Goal: Contribute content

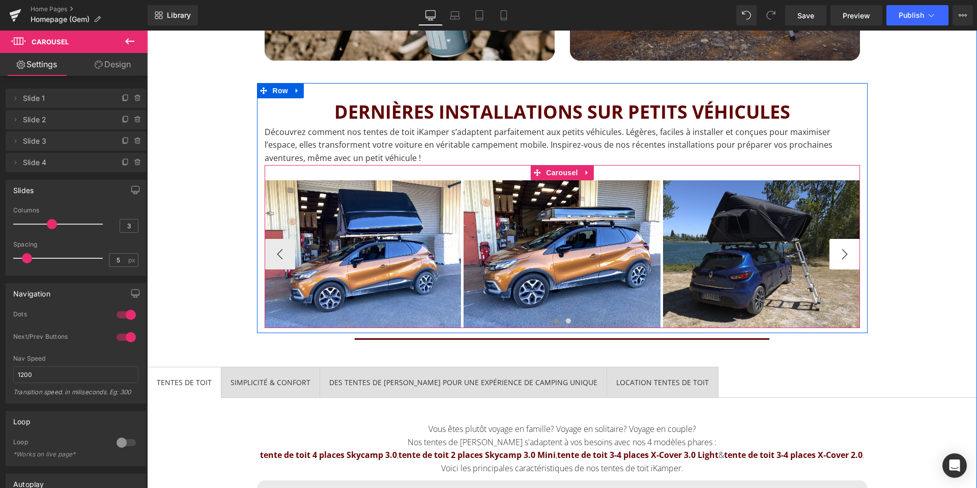
click at [834, 248] on button "›" at bounding box center [845, 254] width 31 height 31
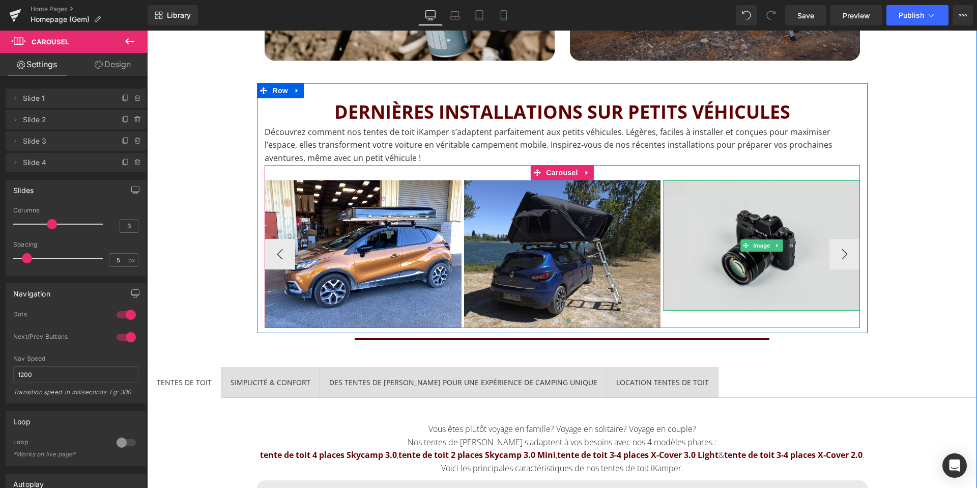
click at [737, 230] on img at bounding box center [761, 245] width 197 height 130
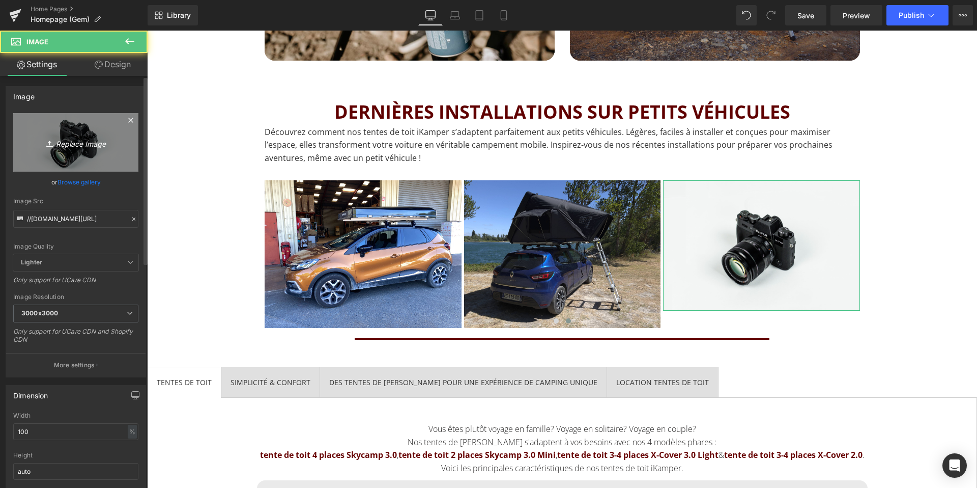
click at [102, 126] on link "Replace Image" at bounding box center [75, 142] width 125 height 59
type input "C:\fakepath\Tente-iKamper-renault-Clio.jpg"
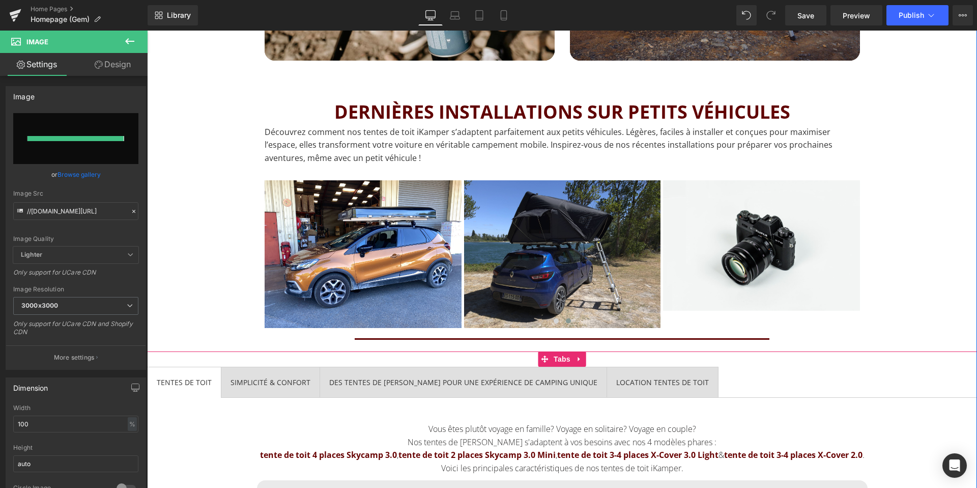
type input "[URL][DOMAIN_NAME]"
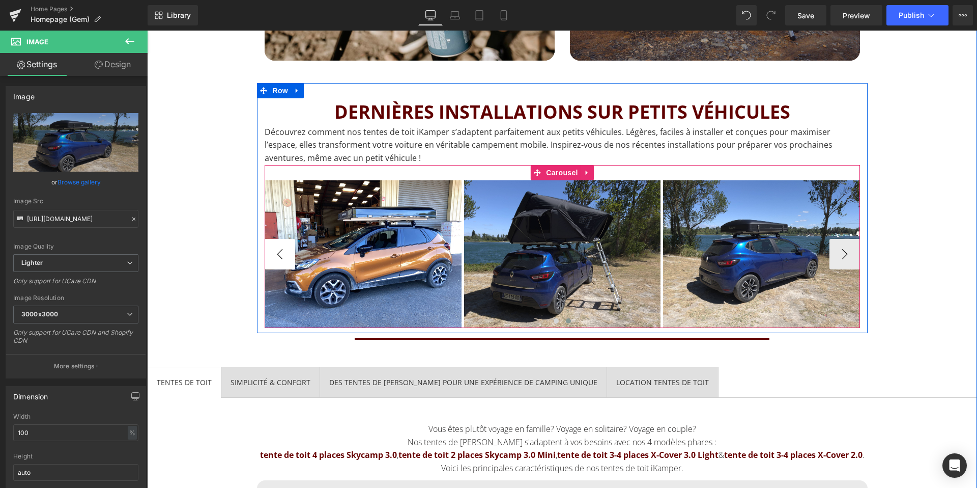
click at [282, 248] on button "‹" at bounding box center [280, 254] width 31 height 31
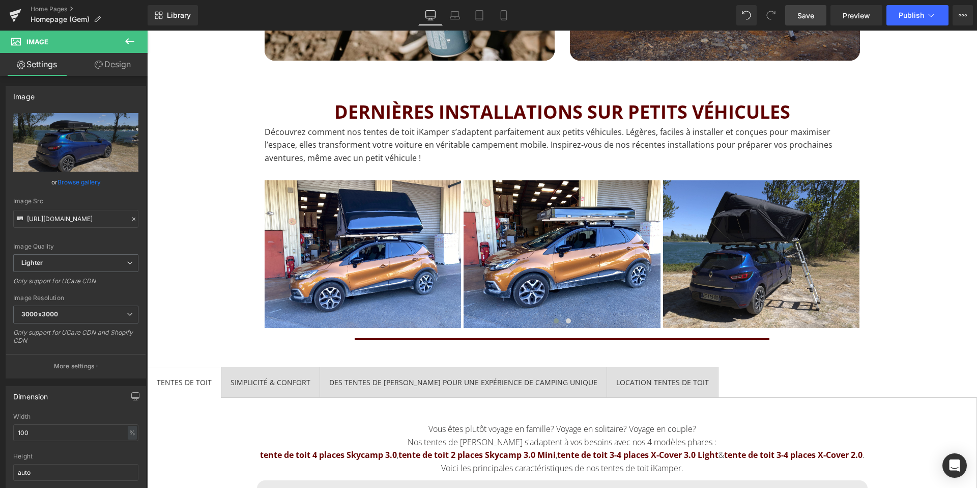
click at [810, 19] on span "Save" at bounding box center [806, 15] width 17 height 11
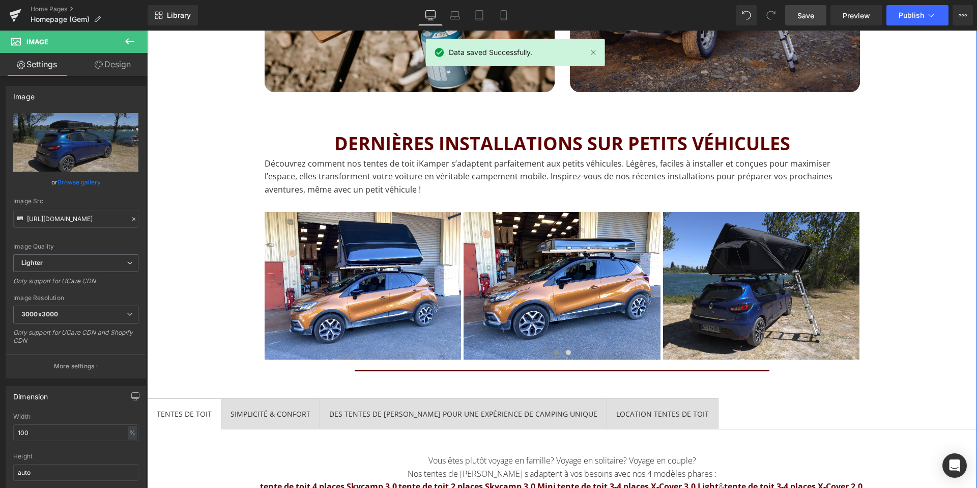
scroll to position [1338, 0]
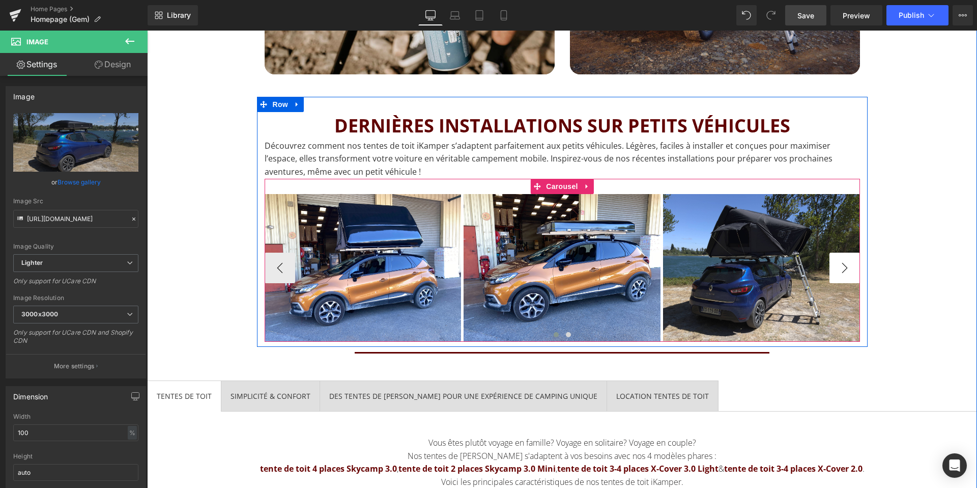
click at [843, 264] on button "›" at bounding box center [845, 267] width 31 height 31
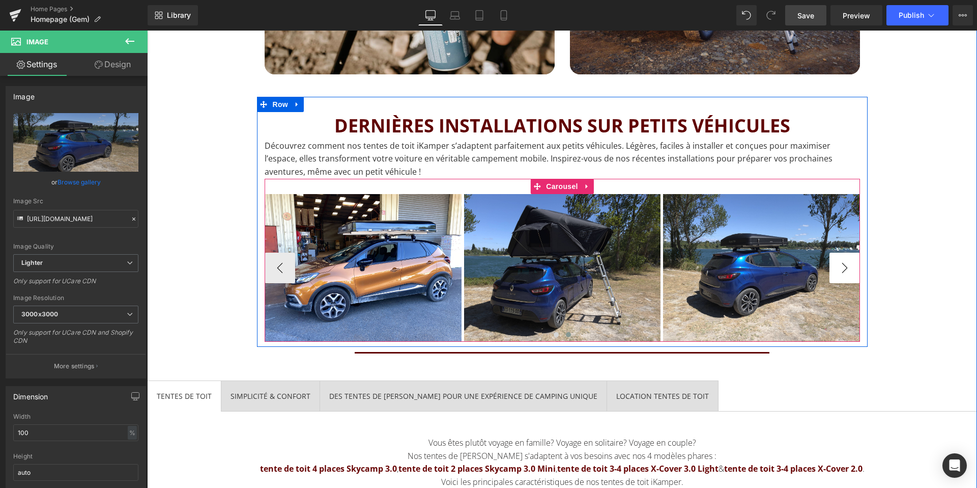
click at [843, 264] on img at bounding box center [761, 268] width 197 height 148
click at [278, 267] on button "‹" at bounding box center [280, 267] width 31 height 31
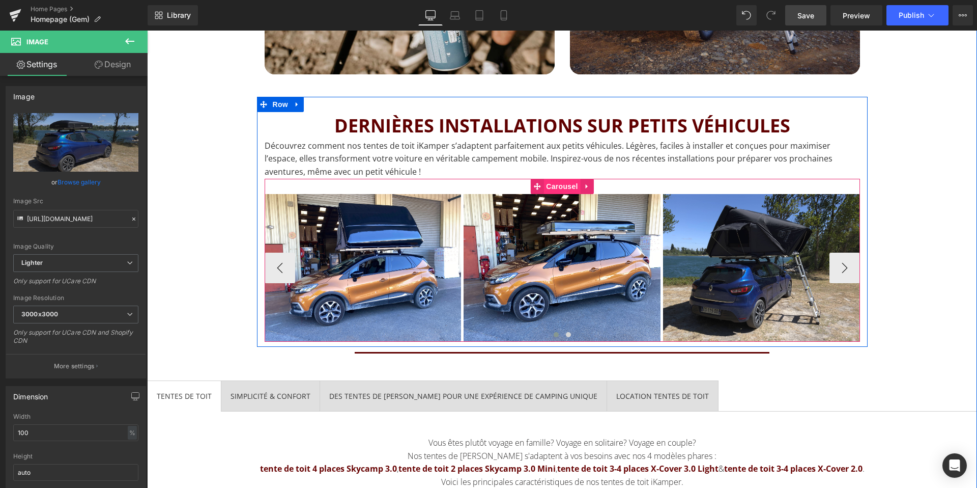
click at [568, 182] on span "Carousel" at bounding box center [562, 186] width 37 height 15
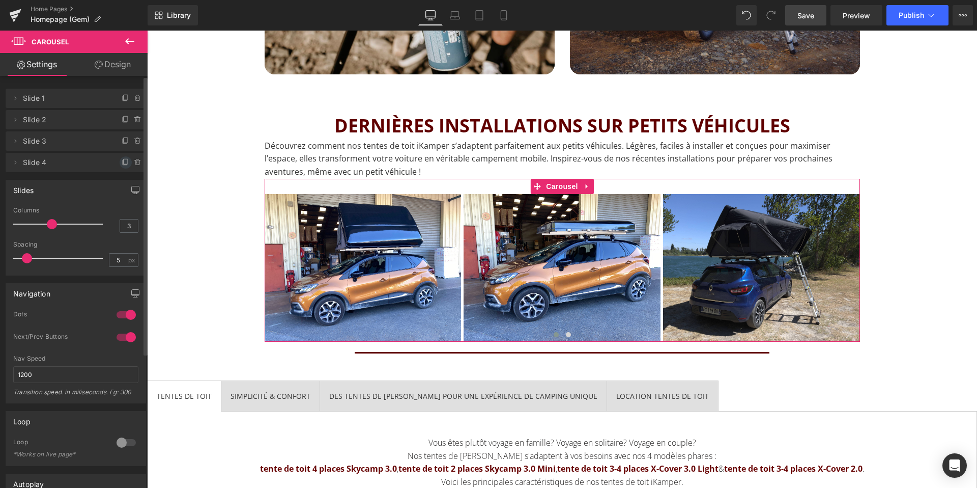
click at [122, 163] on icon at bounding box center [126, 162] width 8 height 8
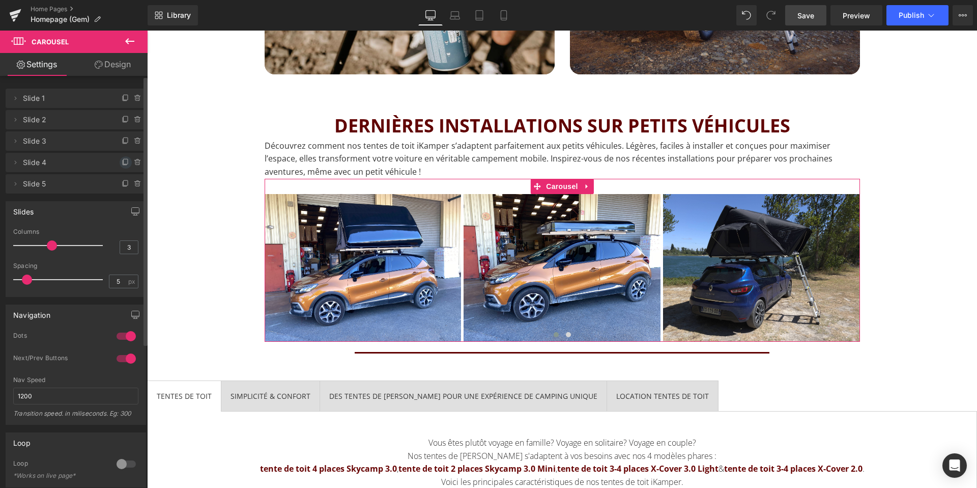
click at [124, 159] on icon at bounding box center [126, 161] width 4 height 5
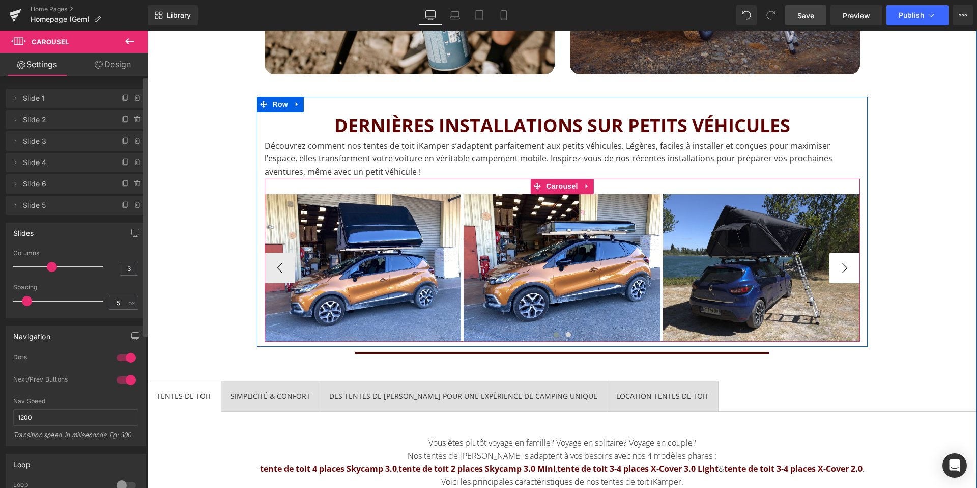
click at [844, 264] on button "›" at bounding box center [845, 267] width 31 height 31
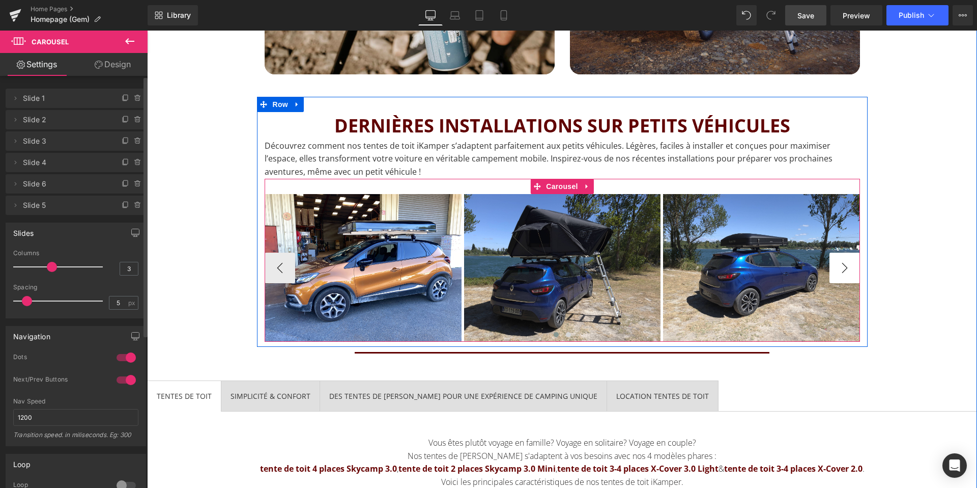
click at [844, 264] on button "›" at bounding box center [845, 267] width 31 height 31
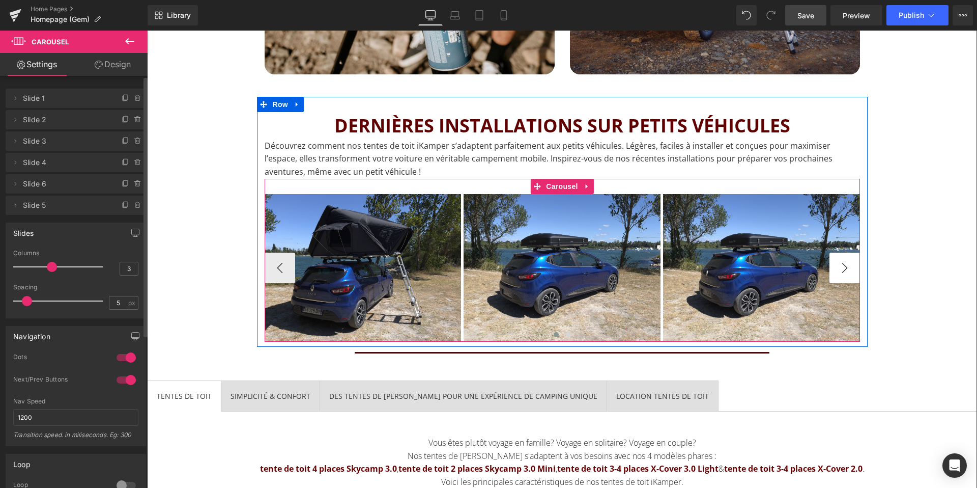
click at [844, 264] on button "›" at bounding box center [845, 267] width 31 height 31
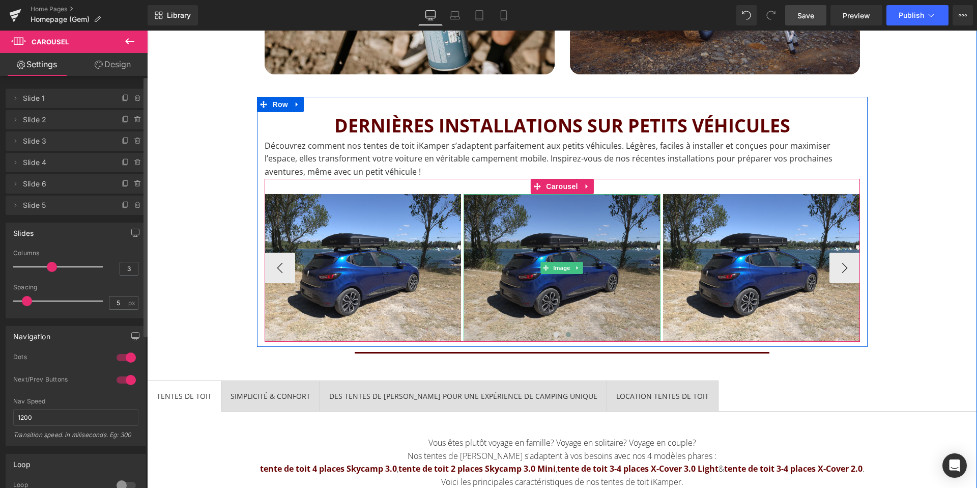
click at [542, 253] on img at bounding box center [562, 268] width 197 height 148
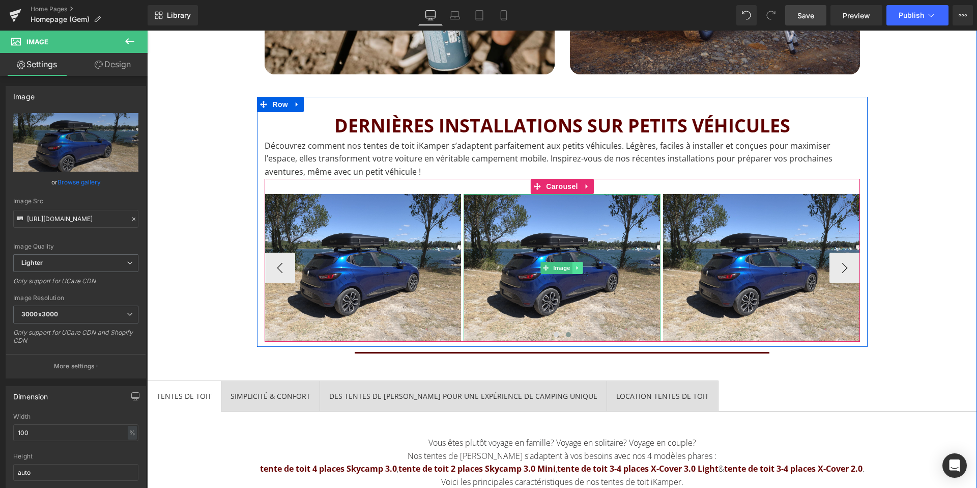
click at [579, 267] on icon at bounding box center [578, 268] width 6 height 6
click at [582, 266] on icon at bounding box center [583, 268] width 6 height 6
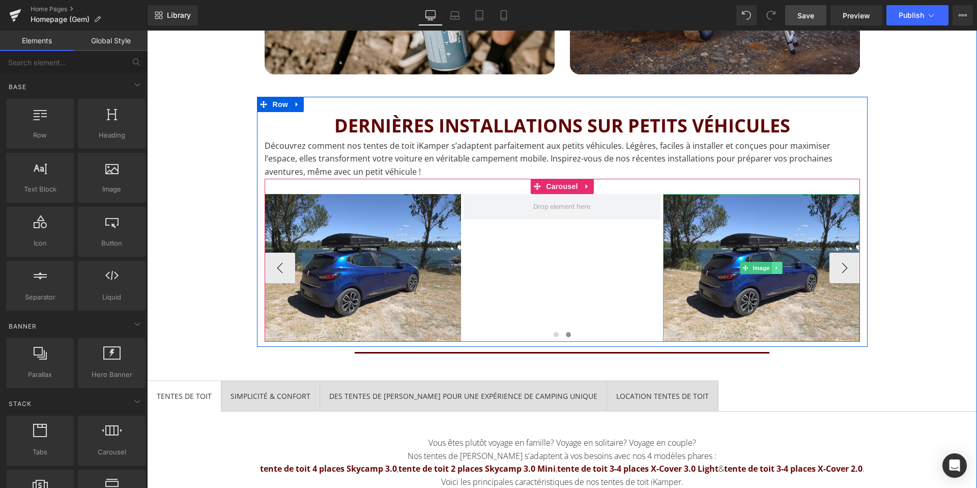
click at [775, 268] on icon at bounding box center [778, 268] width 6 height 6
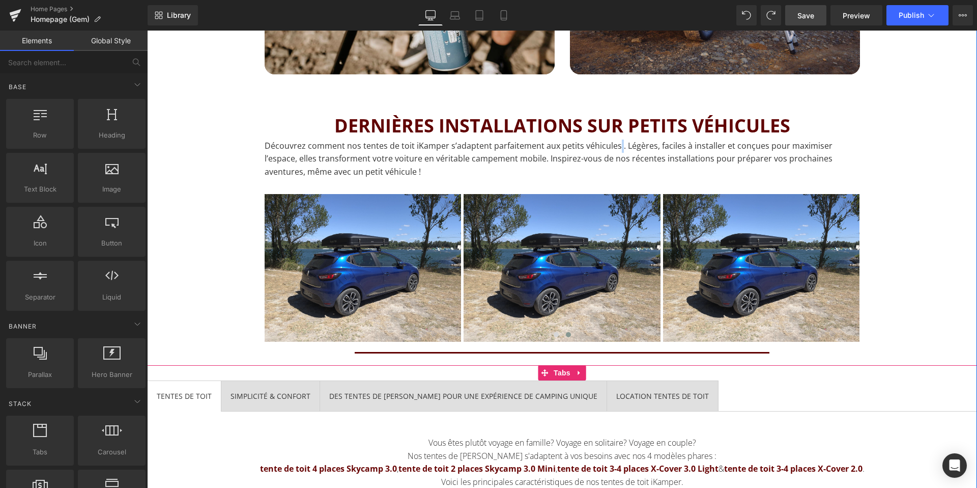
click at [801, 391] on ul "TENTES DE TOIT Heading SIMPLICITÉ & CONFORT Heading DES TENTES DE [PERSON_NAME]…" at bounding box center [562, 395] width 830 height 31
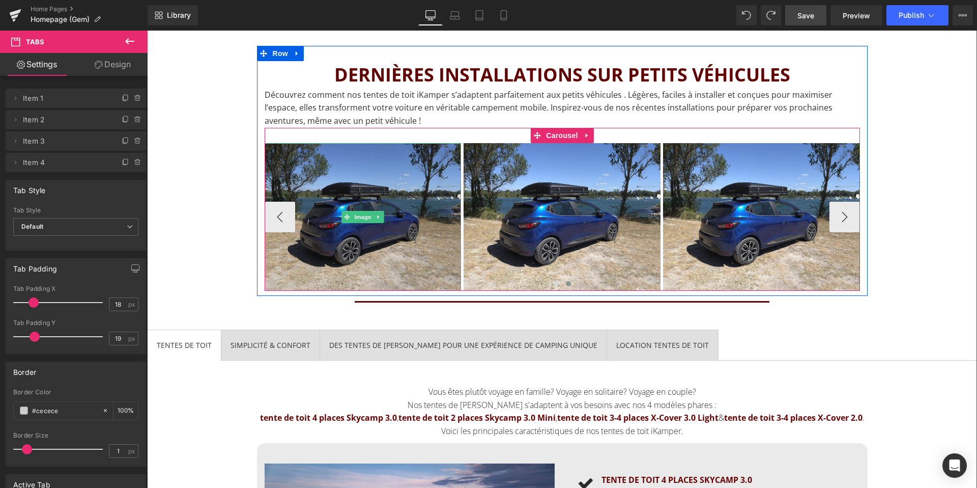
scroll to position [1391, 0]
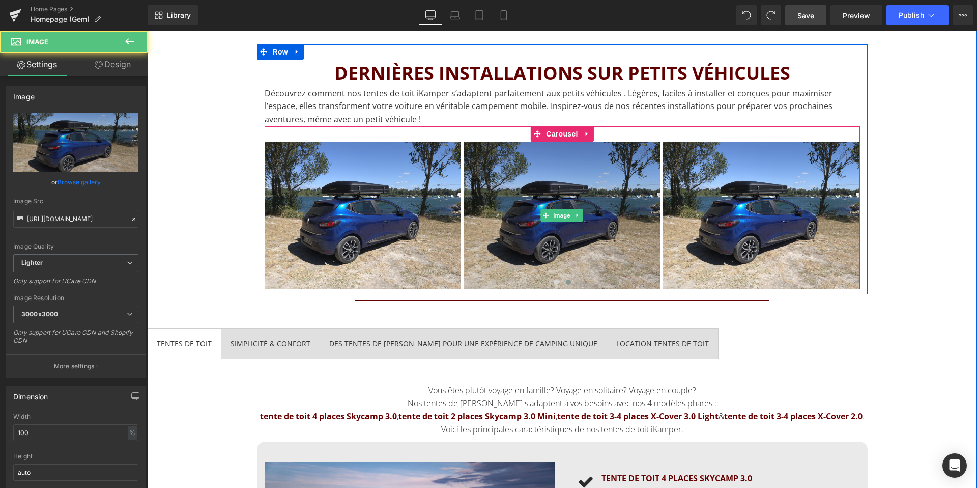
click at [529, 242] on img at bounding box center [562, 215] width 197 height 148
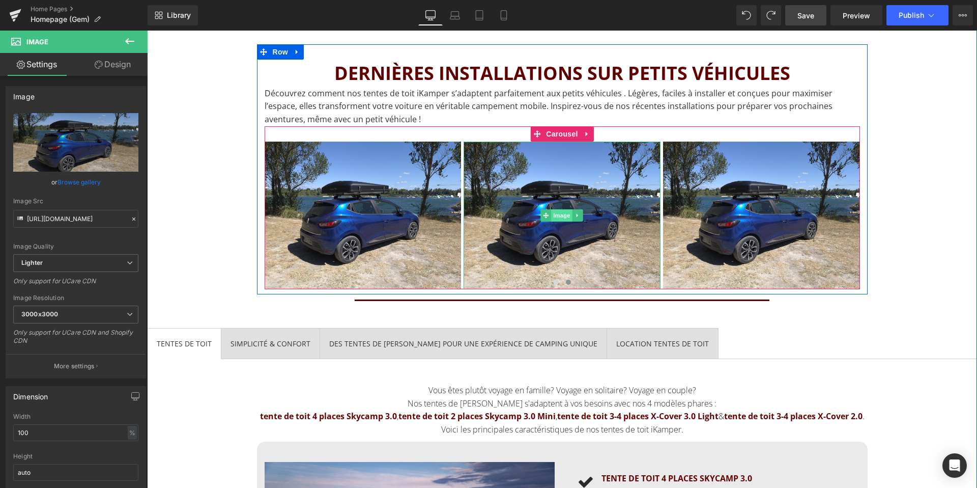
click at [555, 215] on span "Image" at bounding box center [562, 215] width 21 height 12
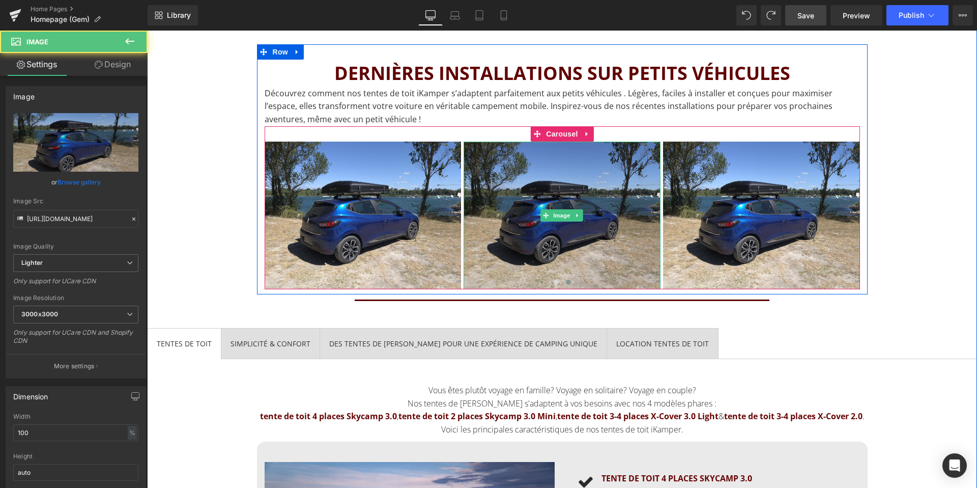
click at [544, 245] on img at bounding box center [562, 215] width 197 height 148
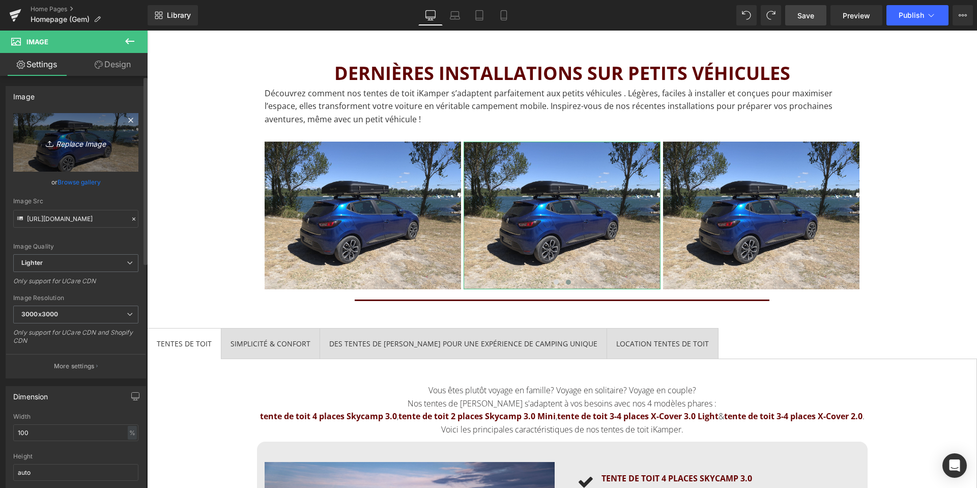
click at [76, 143] on icon "Replace Image" at bounding box center [75, 142] width 81 height 13
type input "C:\fakepath\Tente-iKamper-Opel-Crossland-2.jpeg"
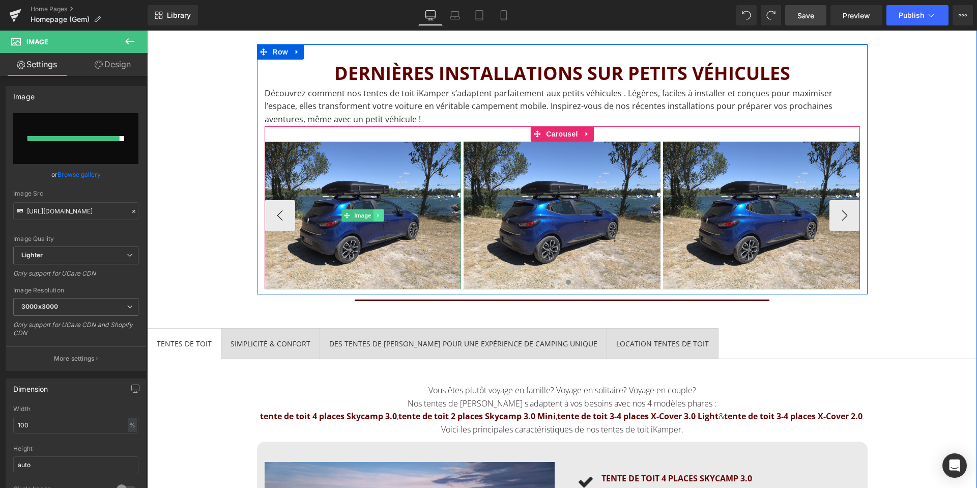
scroll to position [1389, 0]
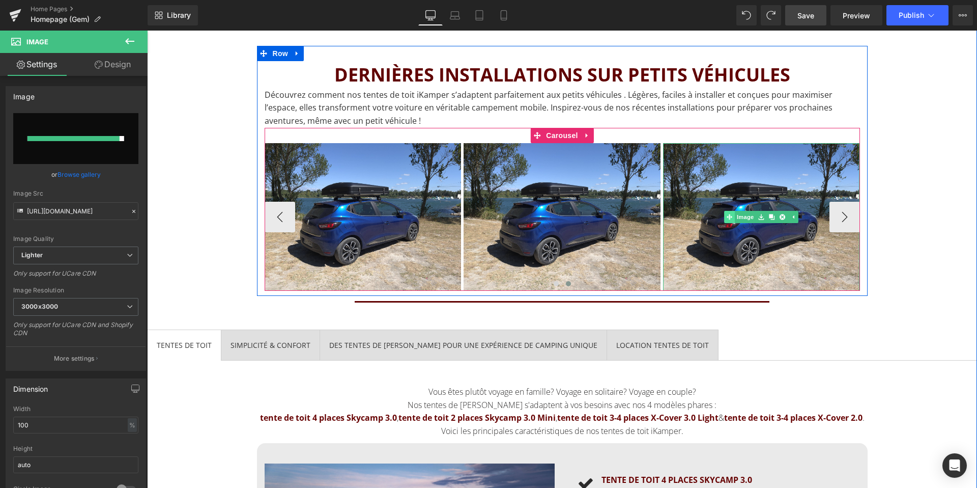
click at [746, 217] on link "Image" at bounding box center [740, 217] width 32 height 12
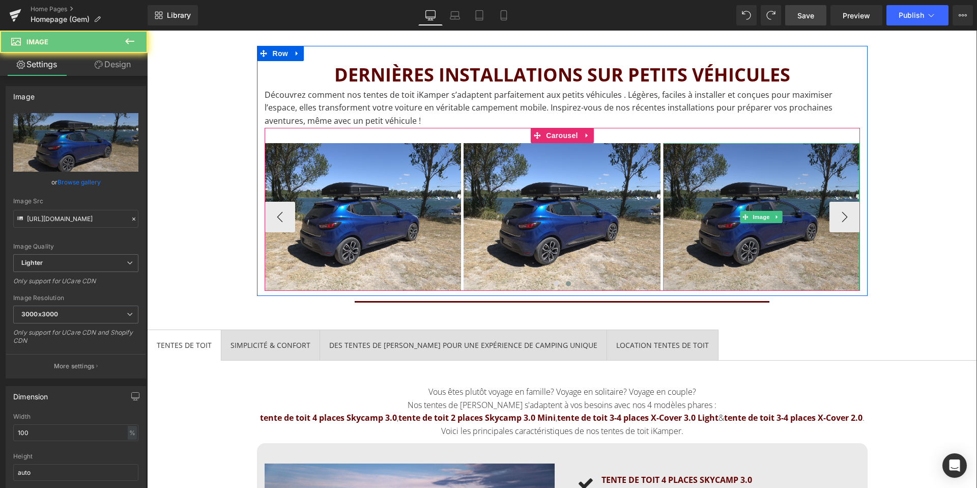
click at [730, 245] on img at bounding box center [761, 217] width 197 height 148
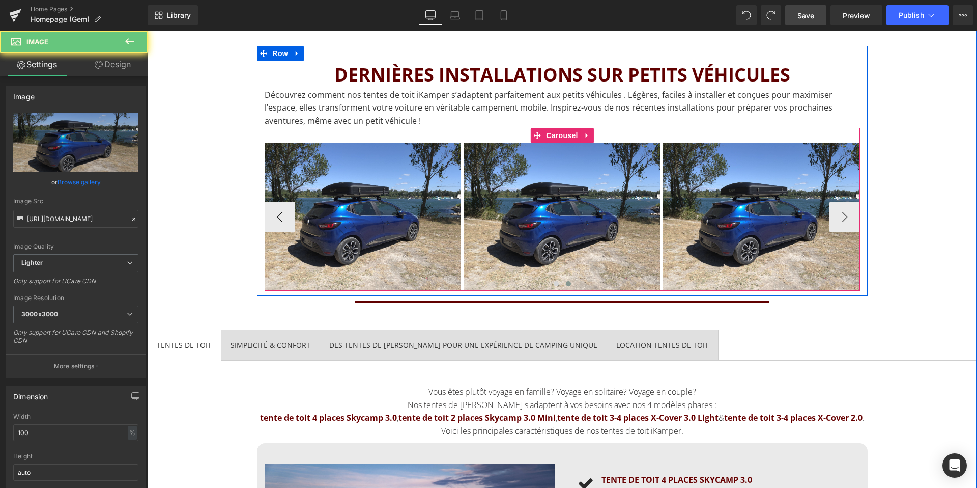
click at [579, 221] on link at bounding box center [578, 217] width 11 height 12
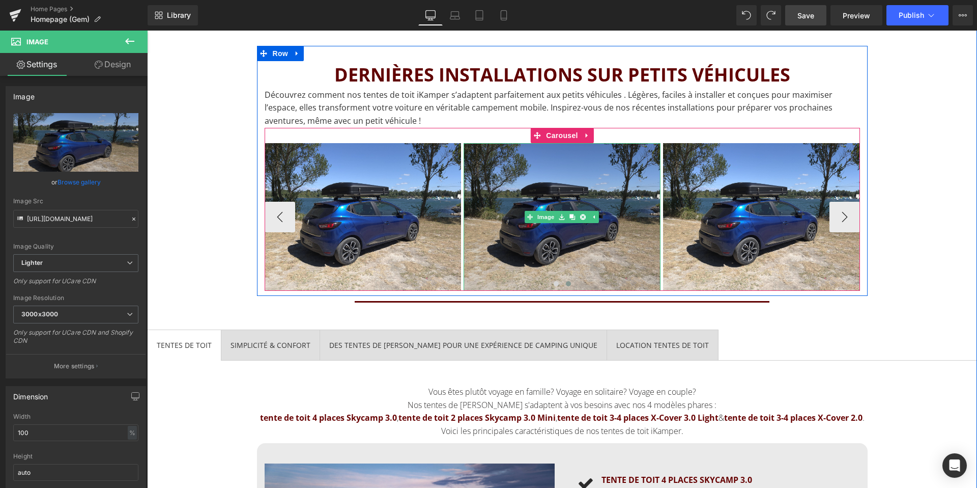
click at [536, 235] on img at bounding box center [562, 217] width 197 height 148
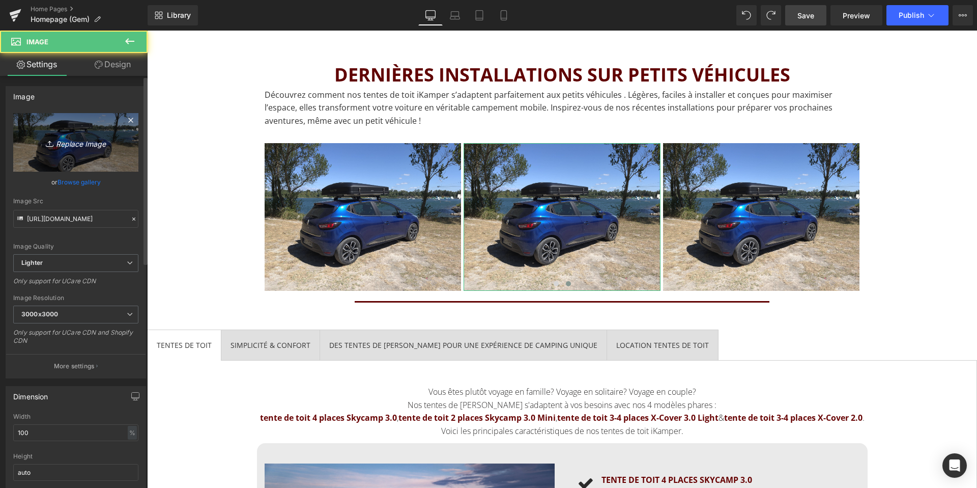
click at [72, 140] on icon "Replace Image" at bounding box center [75, 142] width 81 height 13
type input "C:\fakepath\Tente-iKamper-Opel-Crossland-2.jpeg"
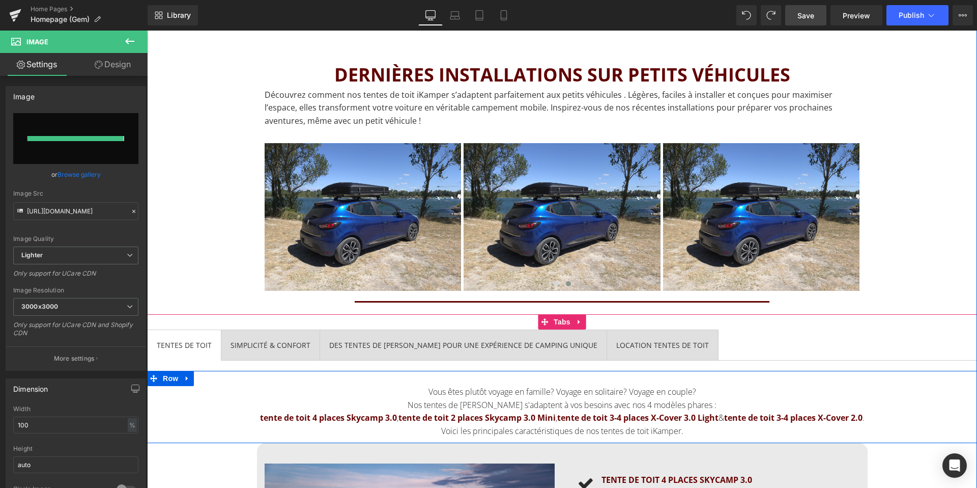
type input "[URL][DOMAIN_NAME]"
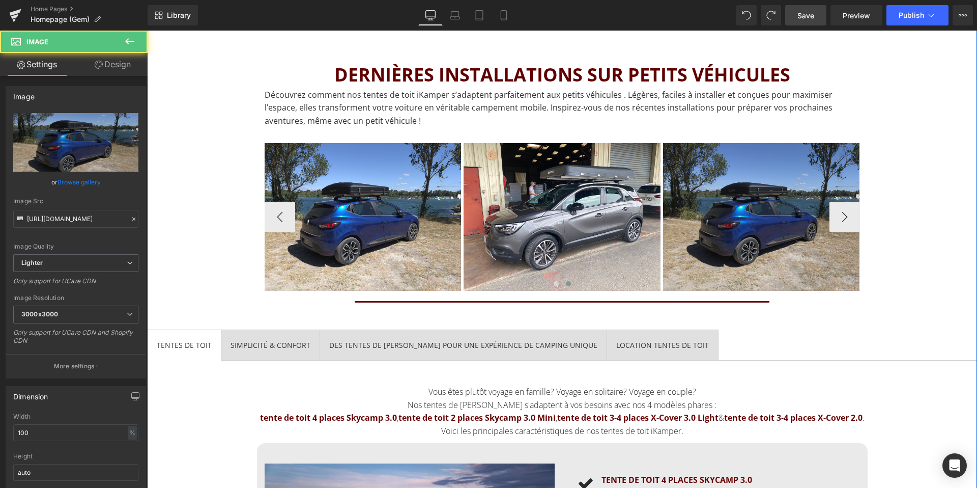
click at [794, 237] on img at bounding box center [761, 217] width 197 height 148
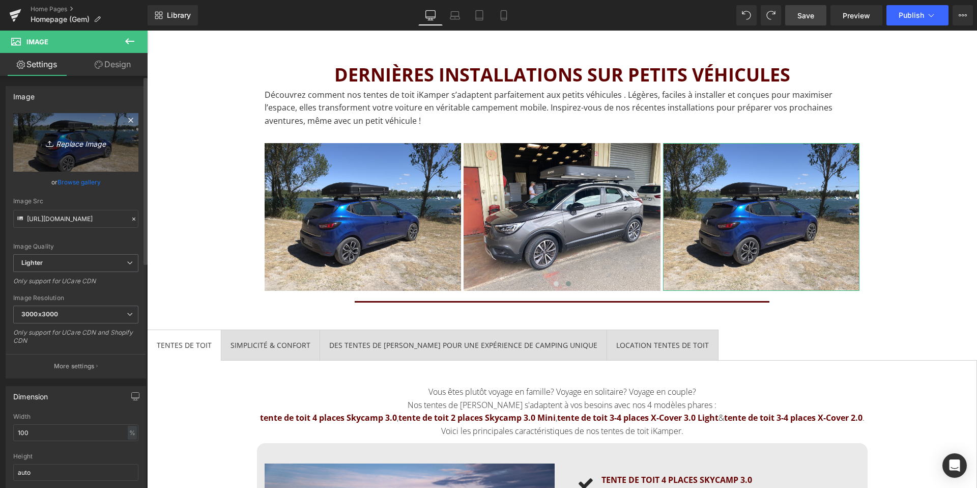
click at [78, 159] on link "Replace Image" at bounding box center [75, 142] width 125 height 59
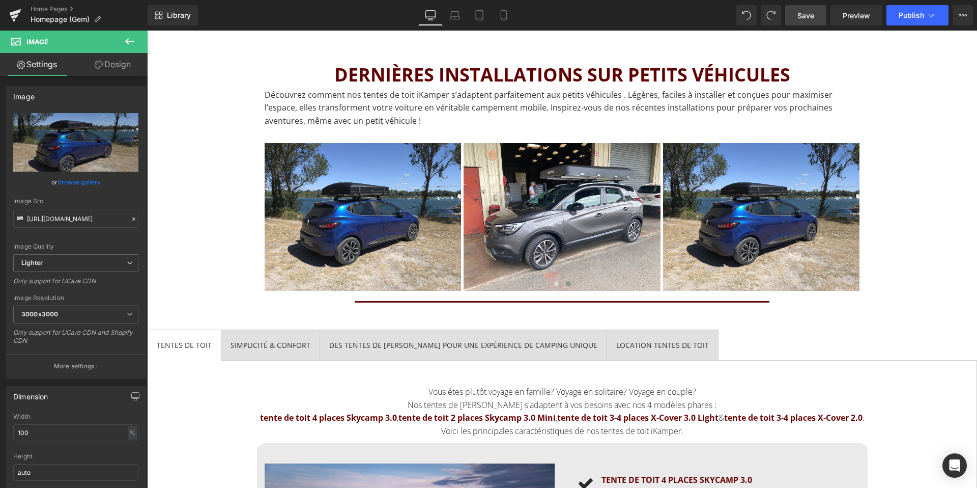
type input "C:\fakepath\Tente-iKamper-Opel-Crossland.jpeg"
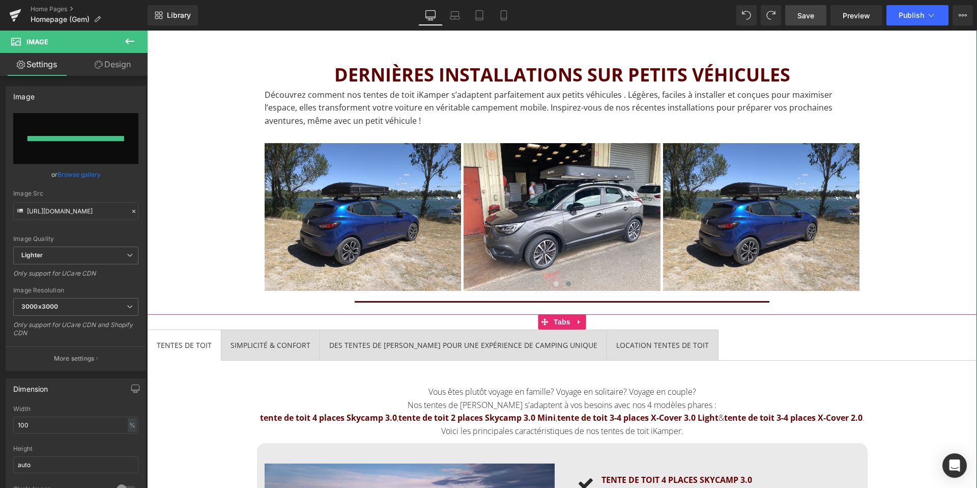
type input "[URL][DOMAIN_NAME]"
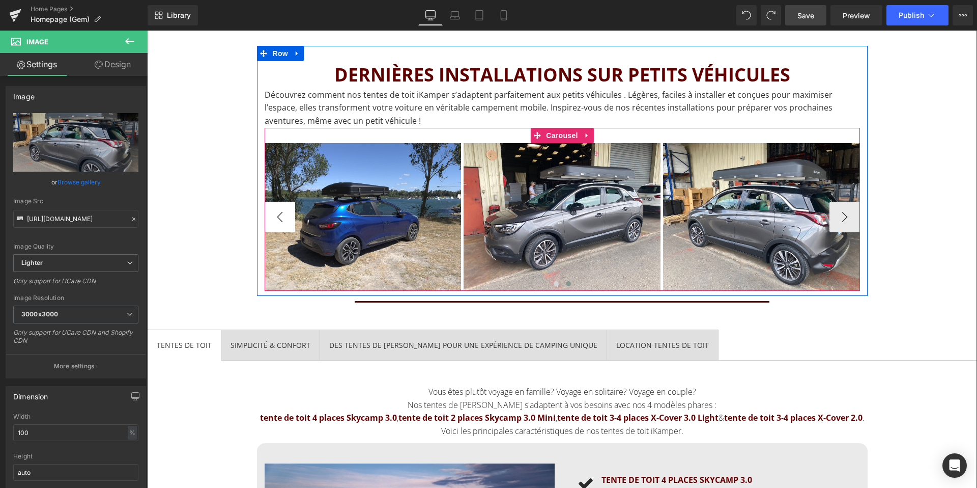
click at [280, 215] on button "‹" at bounding box center [280, 217] width 31 height 31
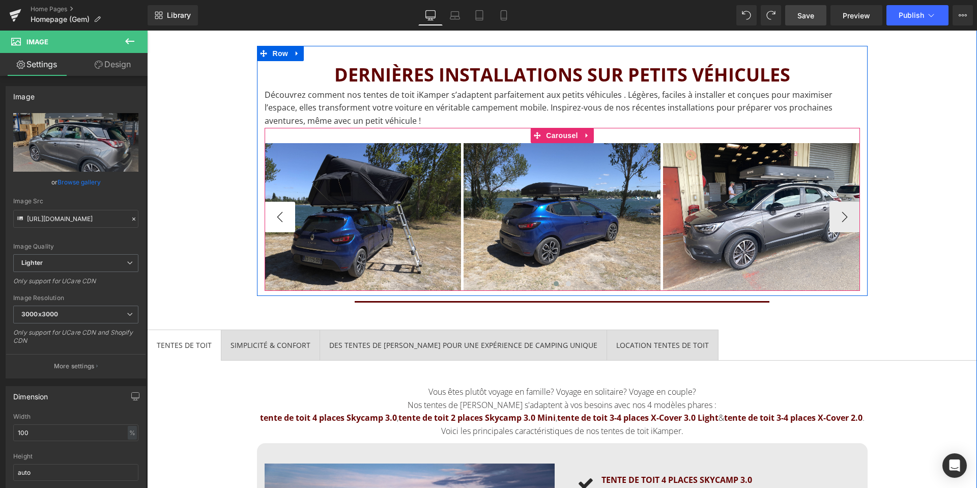
click at [280, 215] on button "‹" at bounding box center [280, 217] width 31 height 31
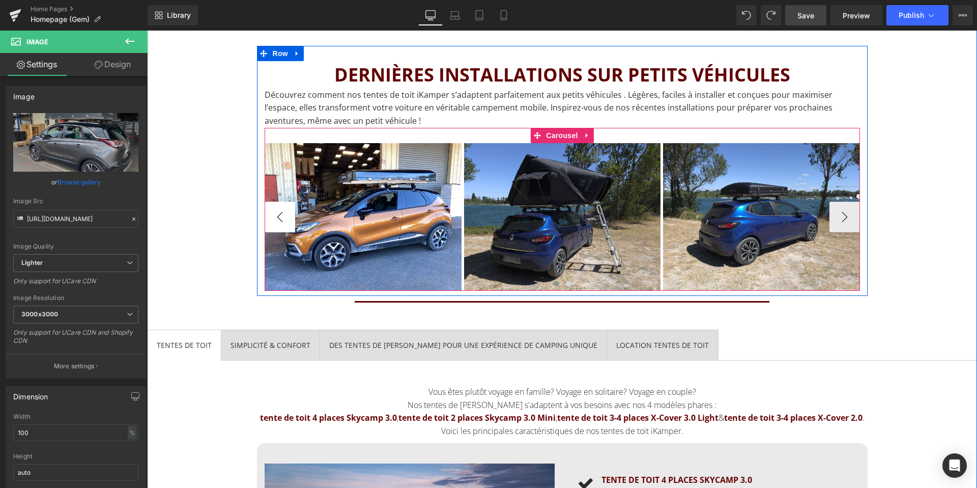
click at [280, 215] on button "‹" at bounding box center [280, 217] width 31 height 31
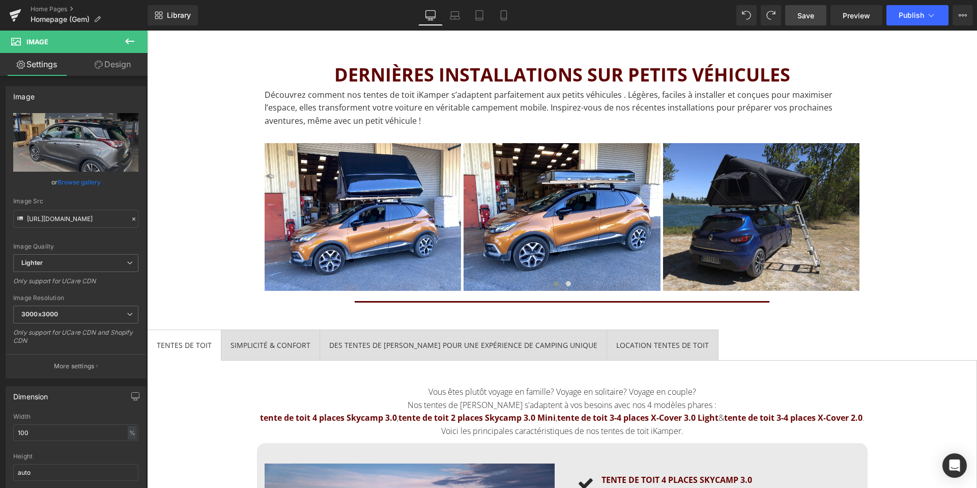
click at [805, 18] on span "Save" at bounding box center [806, 15] width 17 height 11
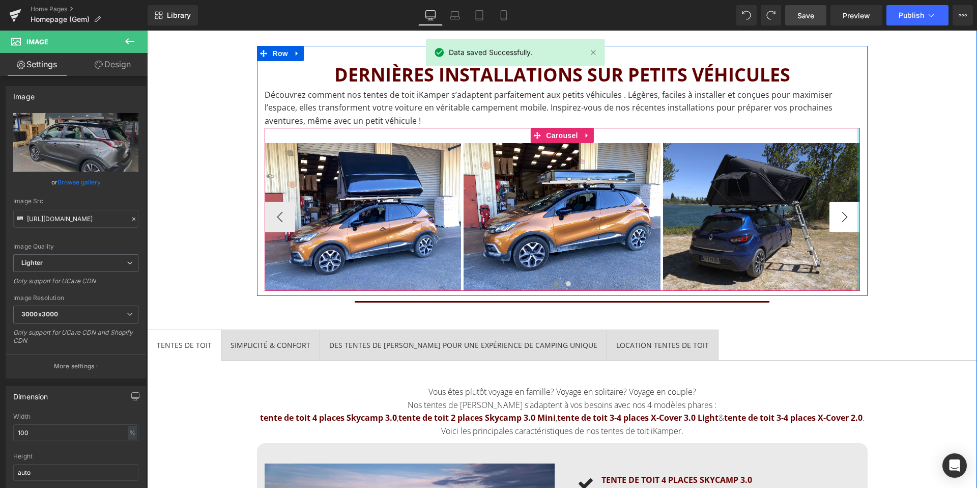
click at [855, 216] on button "›" at bounding box center [845, 217] width 31 height 31
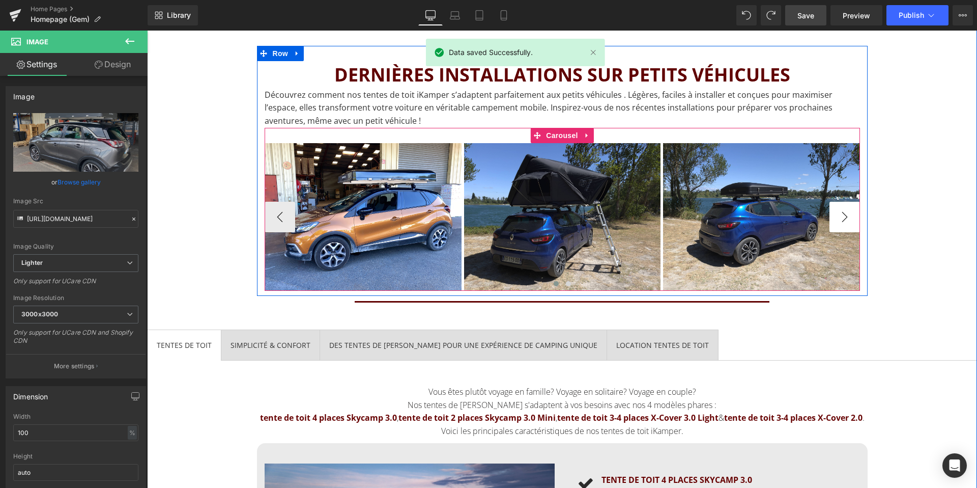
click at [853, 216] on button "›" at bounding box center [845, 217] width 31 height 31
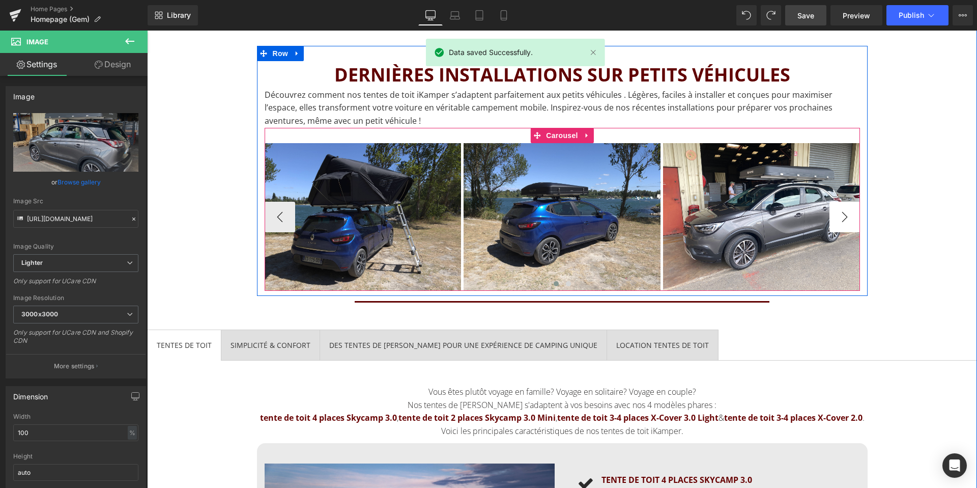
click at [853, 216] on button "›" at bounding box center [845, 217] width 31 height 31
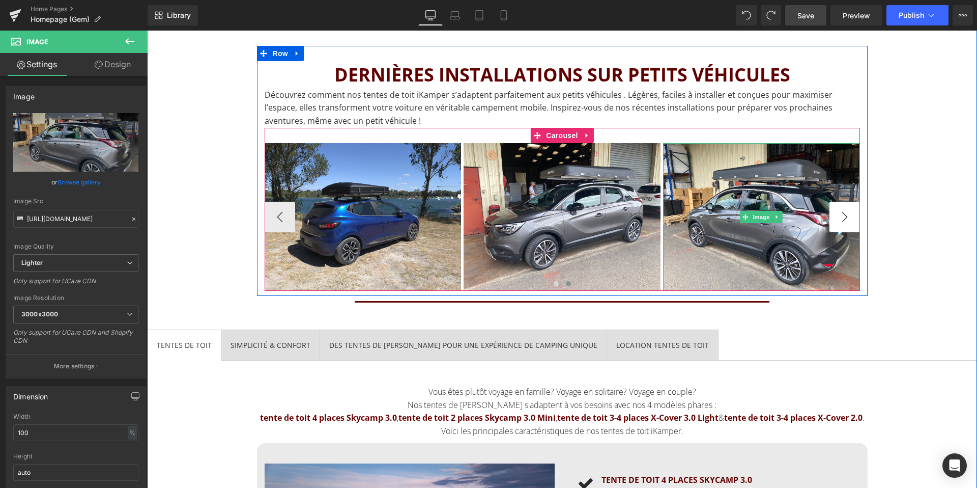
click at [853, 216] on img at bounding box center [761, 217] width 197 height 148
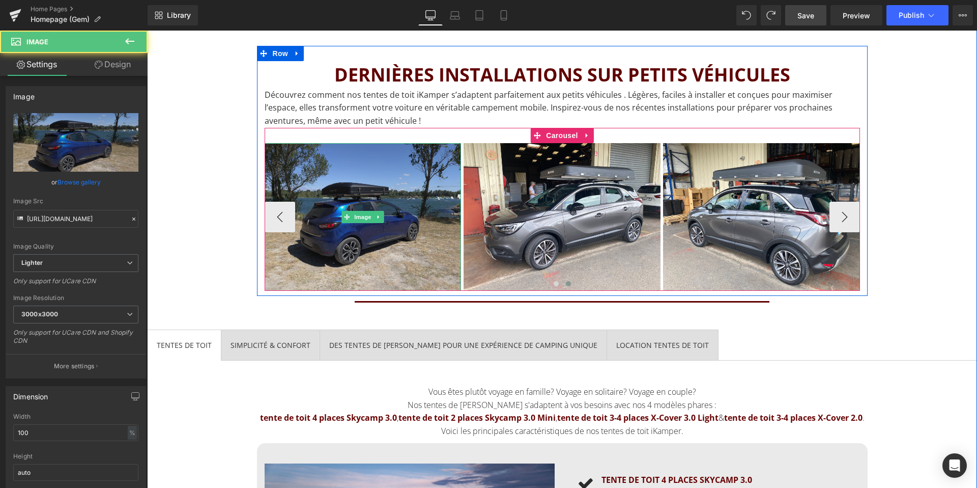
click at [383, 195] on img at bounding box center [362, 217] width 197 height 148
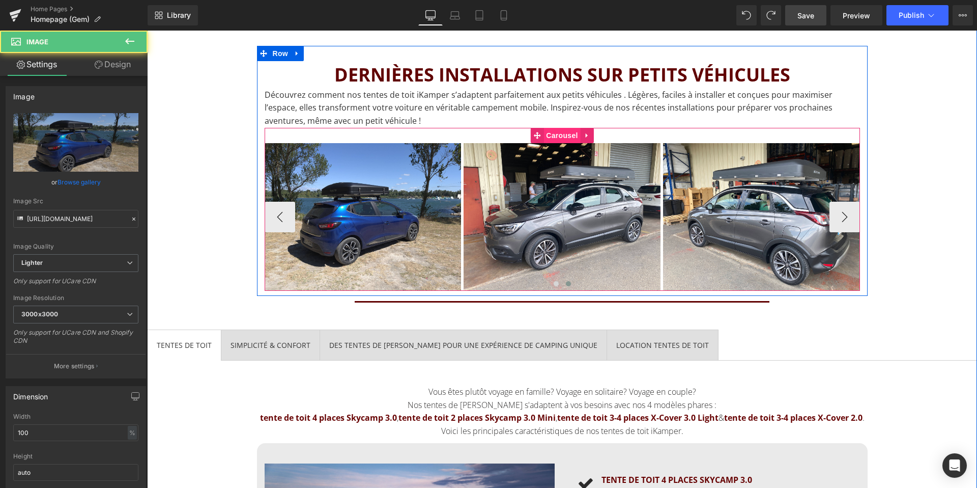
click at [560, 132] on span "Carousel" at bounding box center [562, 135] width 37 height 15
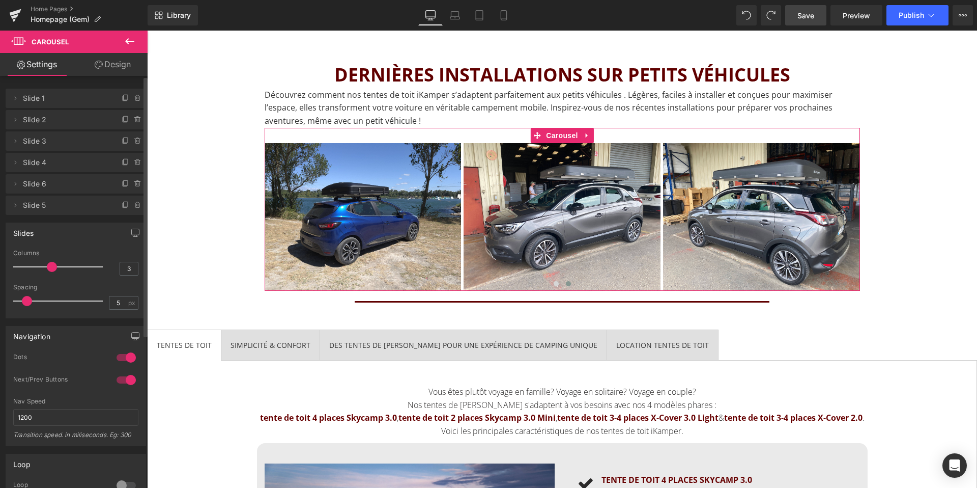
click at [90, 215] on div "Slides 3 Columns 3 3 Columns 3 3 Columns 3 1 Columns 1 5px Spacing 5 px 5px Spa…" at bounding box center [76, 266] width 152 height 103
click at [122, 207] on icon at bounding box center [126, 205] width 8 height 8
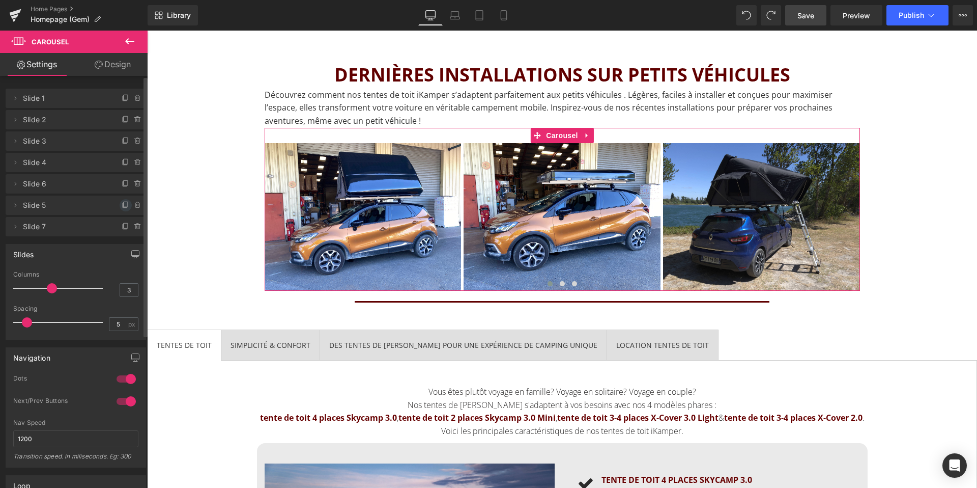
click at [124, 207] on icon at bounding box center [126, 204] width 4 height 5
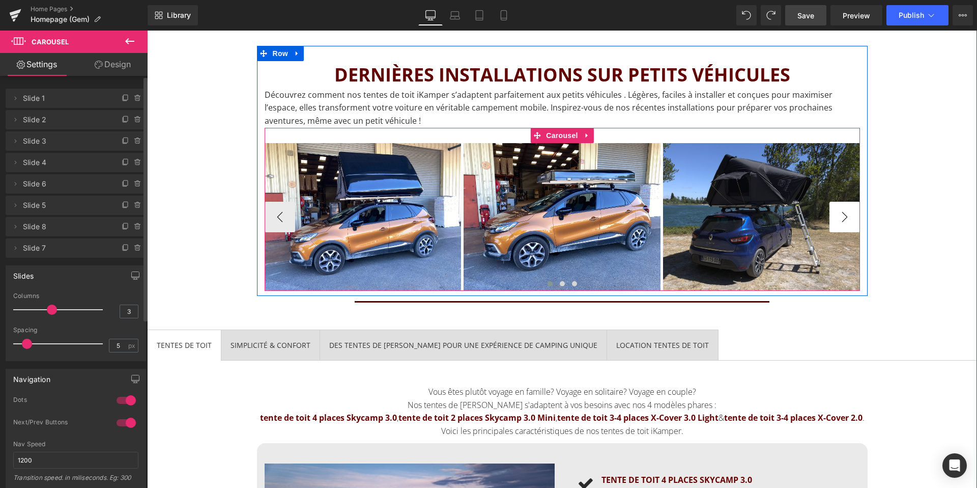
click at [834, 212] on button "›" at bounding box center [845, 217] width 31 height 31
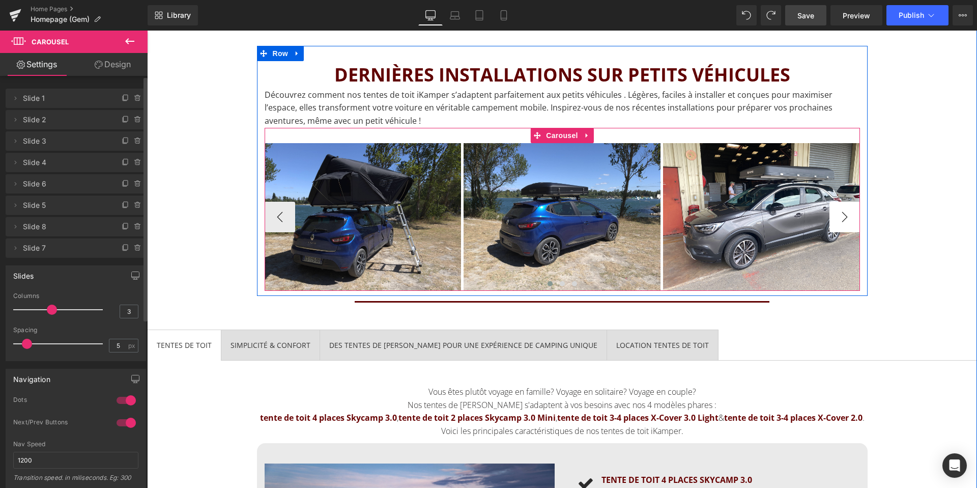
click at [834, 212] on button "›" at bounding box center [845, 217] width 31 height 31
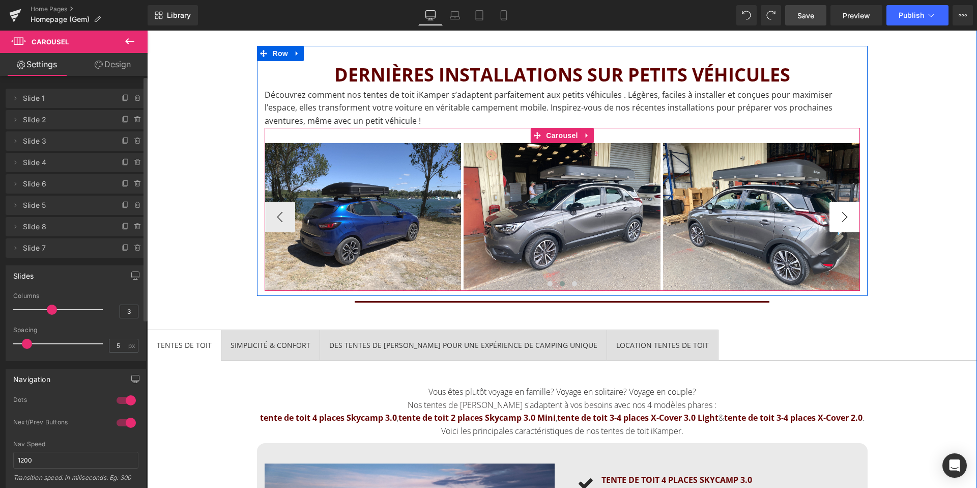
click at [834, 212] on button "›" at bounding box center [845, 217] width 31 height 31
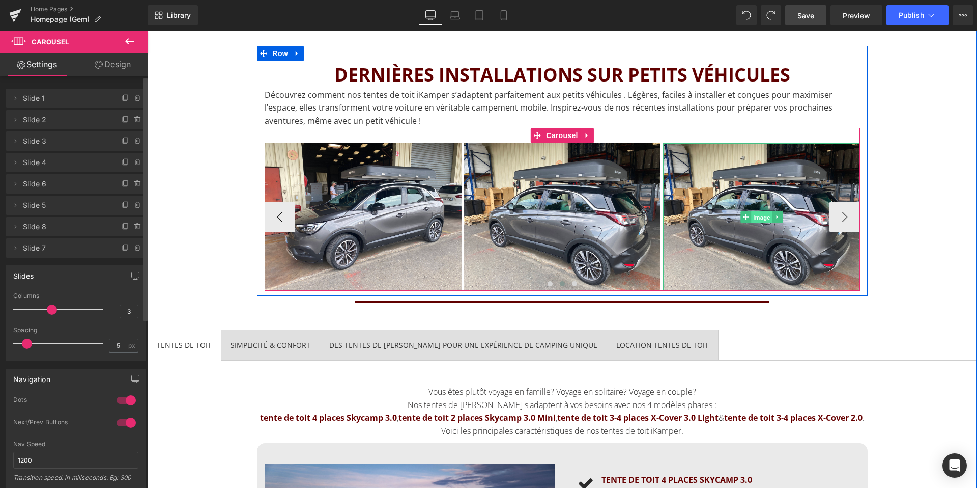
click at [766, 217] on span "Image" at bounding box center [761, 217] width 21 height 12
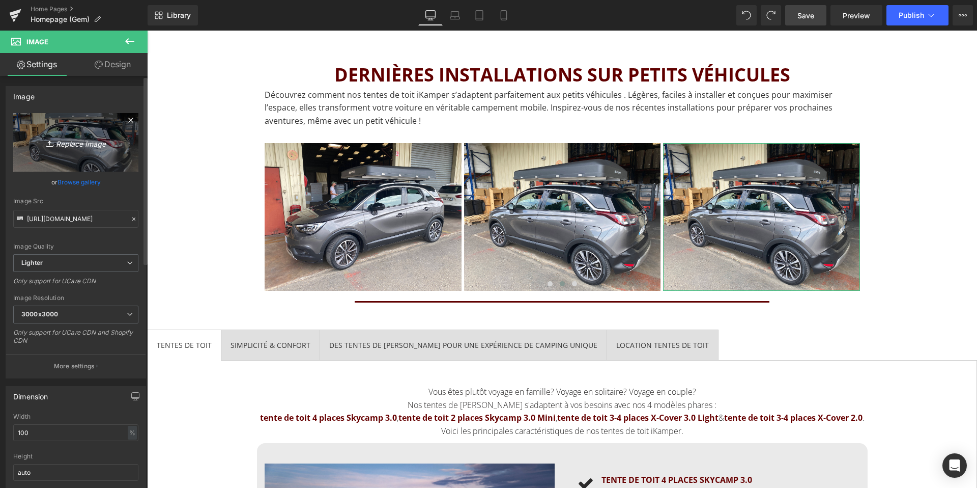
click at [50, 153] on link "Replace Image" at bounding box center [75, 142] width 125 height 59
type input "C:\fakepath\Tente-iKamper-BMW-X1.jpeg"
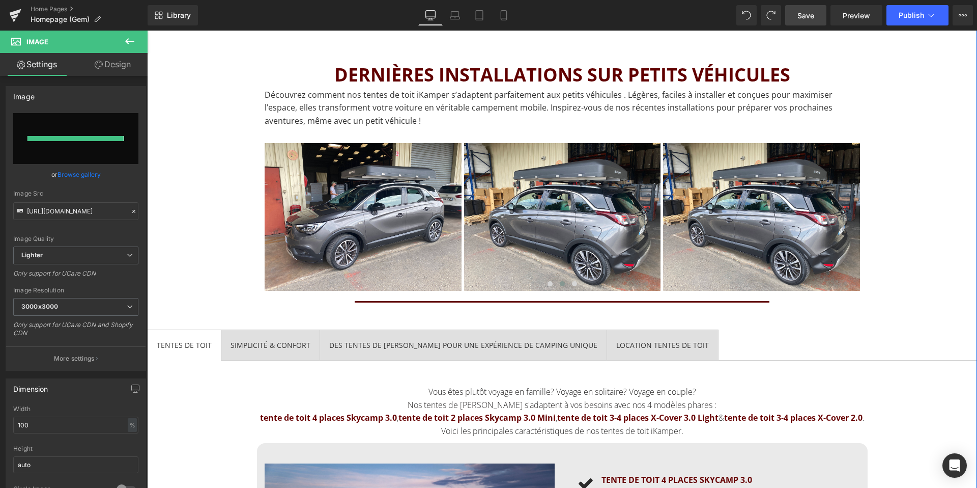
type input "[URL][DOMAIN_NAME]"
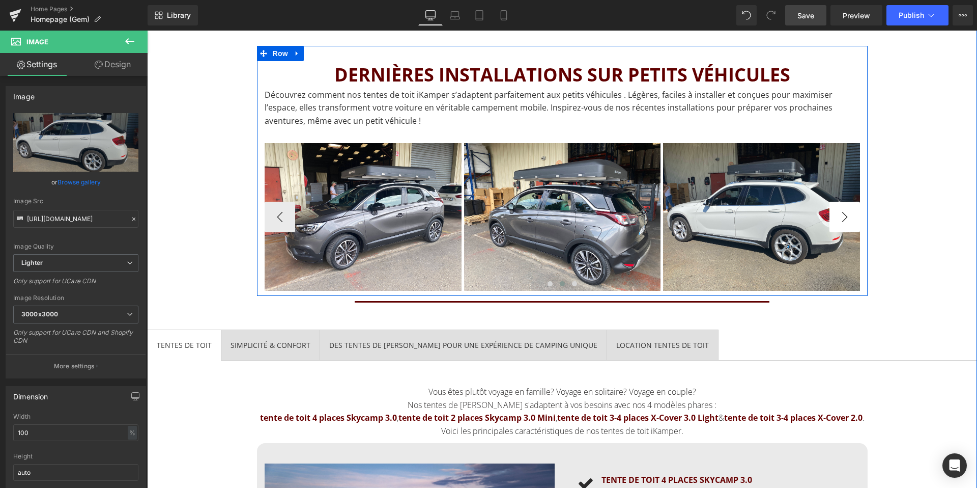
click at [851, 217] on button "›" at bounding box center [845, 217] width 31 height 31
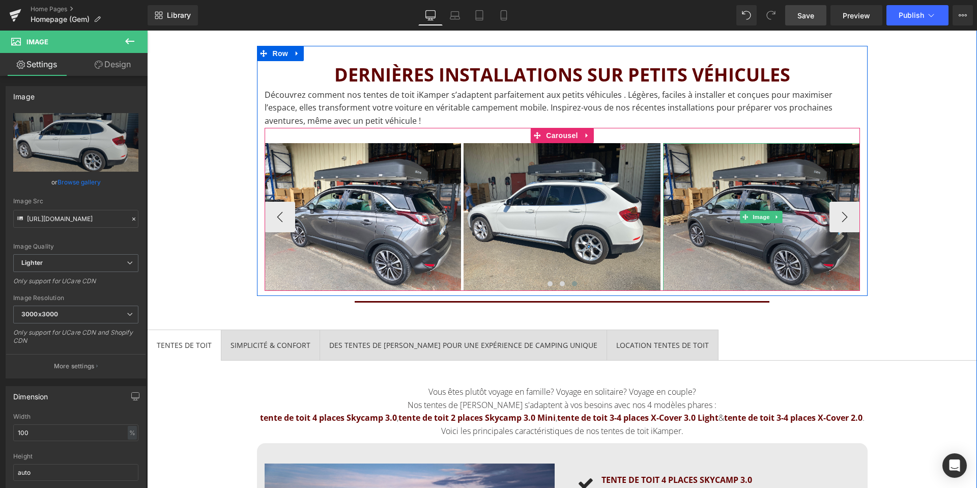
click at [749, 196] on img at bounding box center [761, 217] width 197 height 148
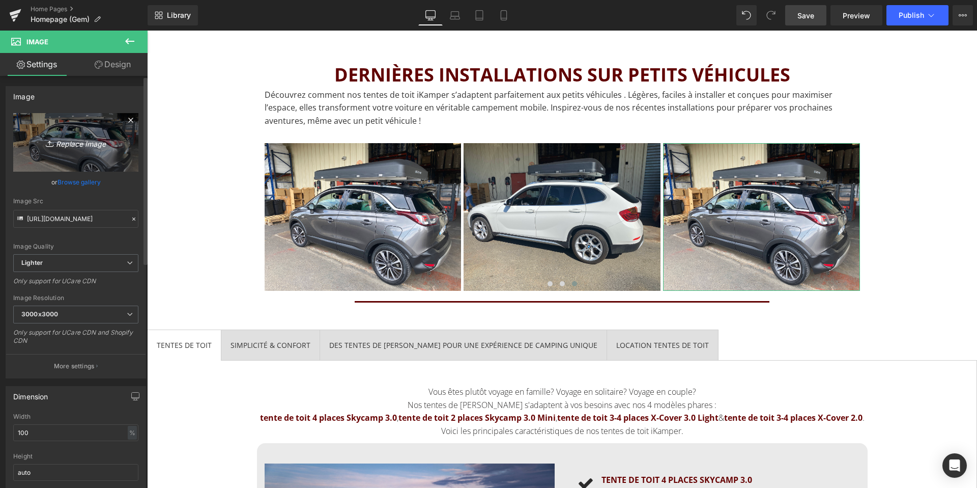
click at [54, 132] on link "Replace Image" at bounding box center [75, 142] width 125 height 59
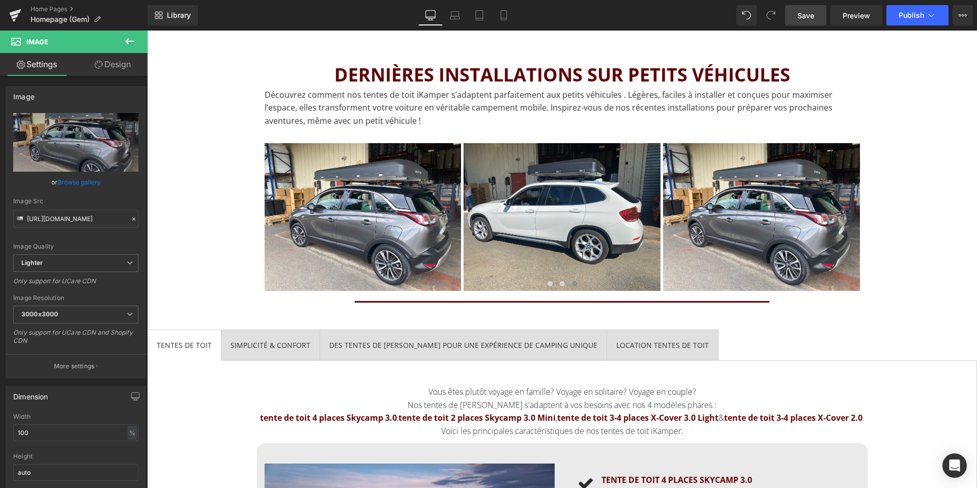
type input "C:\fakepath\Tente-iKamper-BMW-X1-2.jpeg"
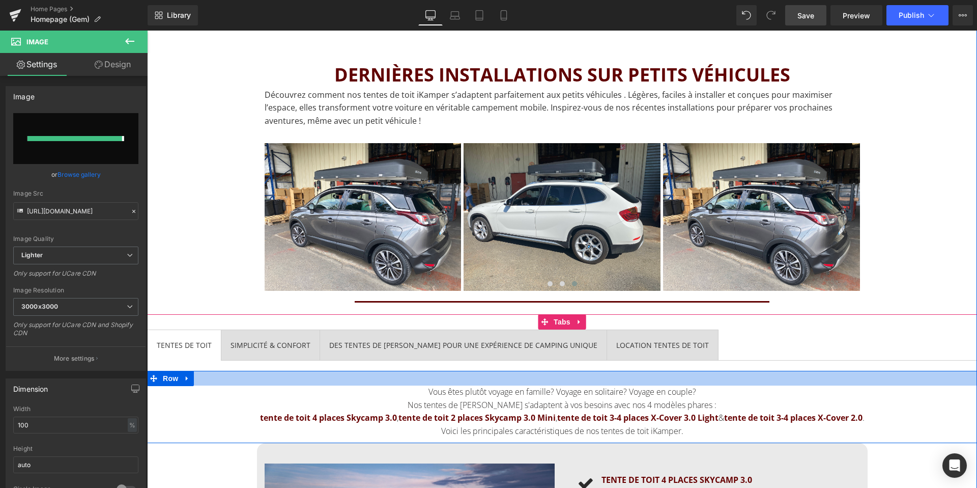
type input "[URL][DOMAIN_NAME]"
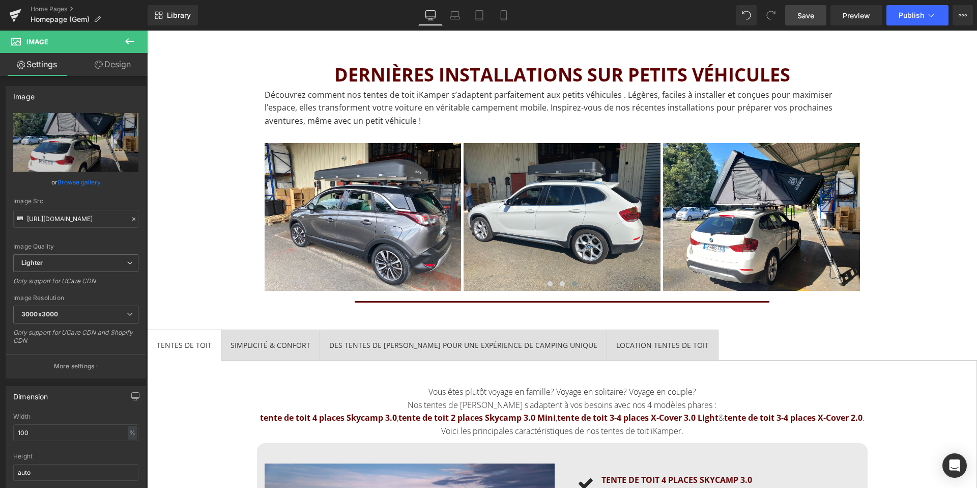
click at [804, 19] on span "Save" at bounding box center [806, 15] width 17 height 11
click at [928, 16] on icon at bounding box center [931, 15] width 10 height 10
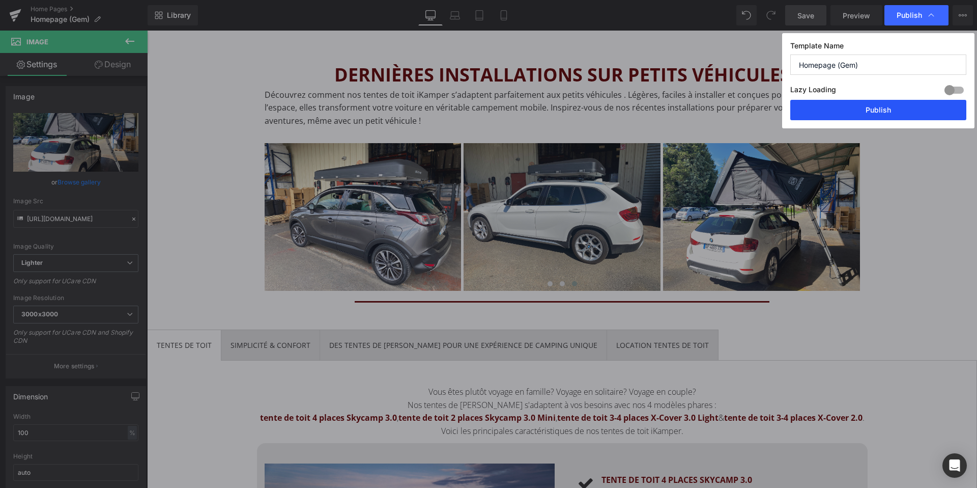
drag, startPoint x: 872, startPoint y: 105, endPoint x: 641, endPoint y: 104, distance: 231.1
click at [872, 105] on button "Publish" at bounding box center [878, 110] width 176 height 20
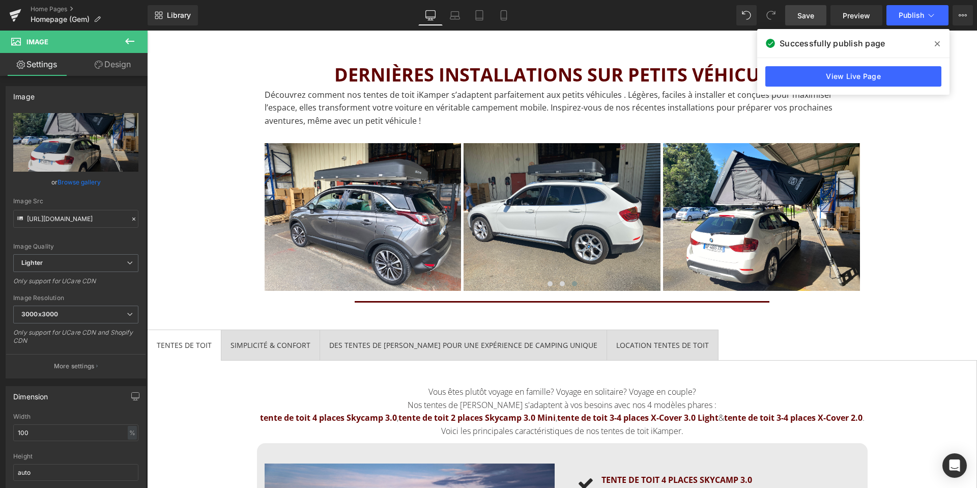
click at [935, 40] on icon at bounding box center [937, 44] width 5 height 8
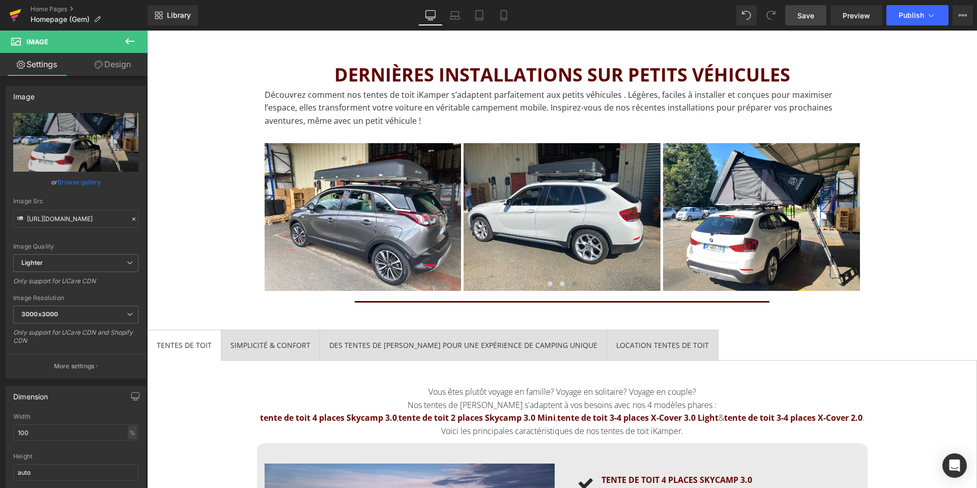
click at [20, 24] on icon at bounding box center [15, 15] width 12 height 25
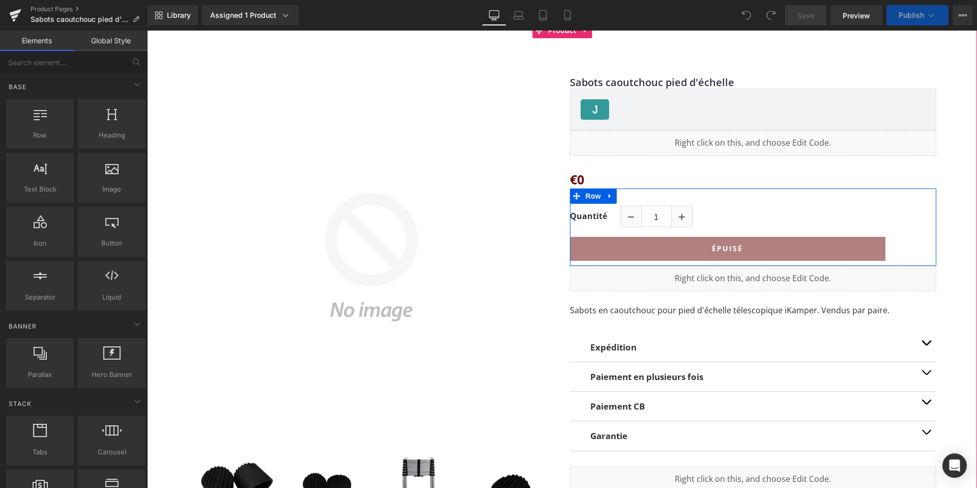
scroll to position [147, 0]
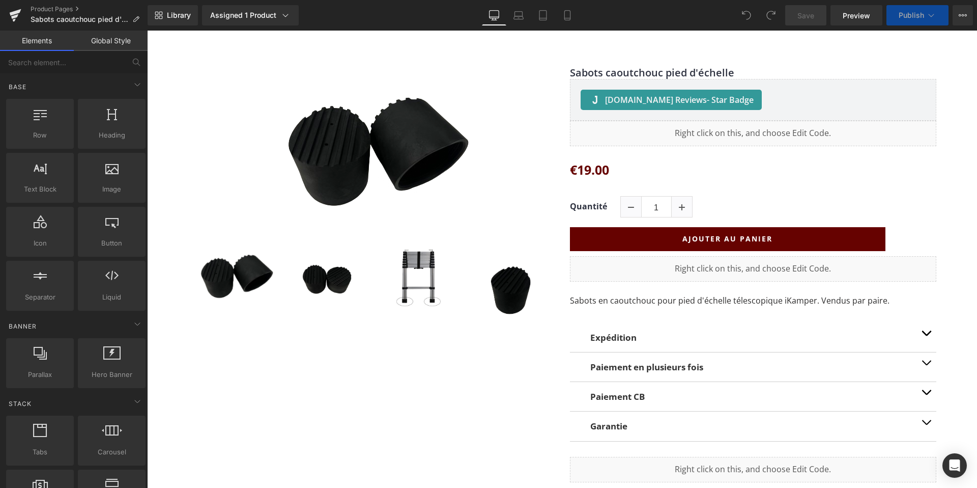
click at [824, 300] on p "Sabots en caoutchouc pour pied d'échelle télescopique iKamper. Vendus par paire." at bounding box center [753, 294] width 366 height 26
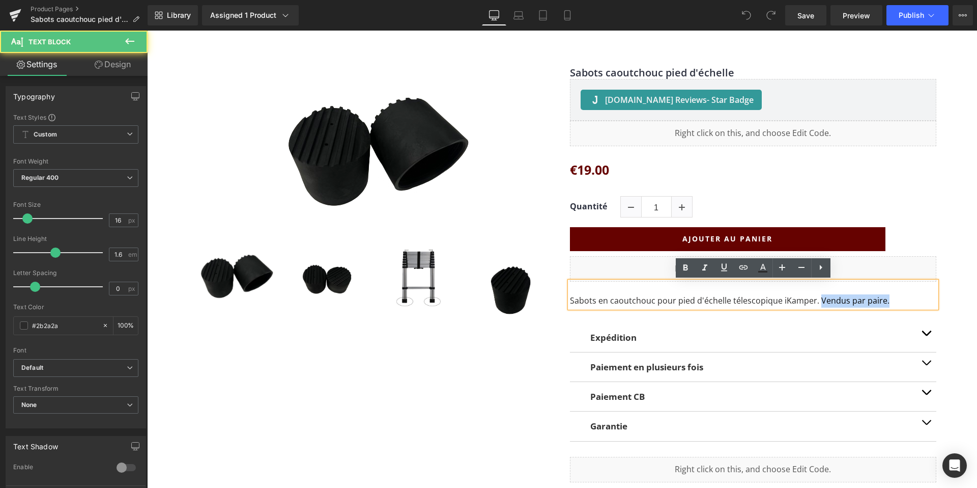
drag, startPoint x: 884, startPoint y: 301, endPoint x: 818, endPoint y: 301, distance: 66.2
click at [818, 301] on p "Sabots en caoutchouc pour pied d'échelle télescopique iKamper. Vendus par paire." at bounding box center [753, 294] width 366 height 26
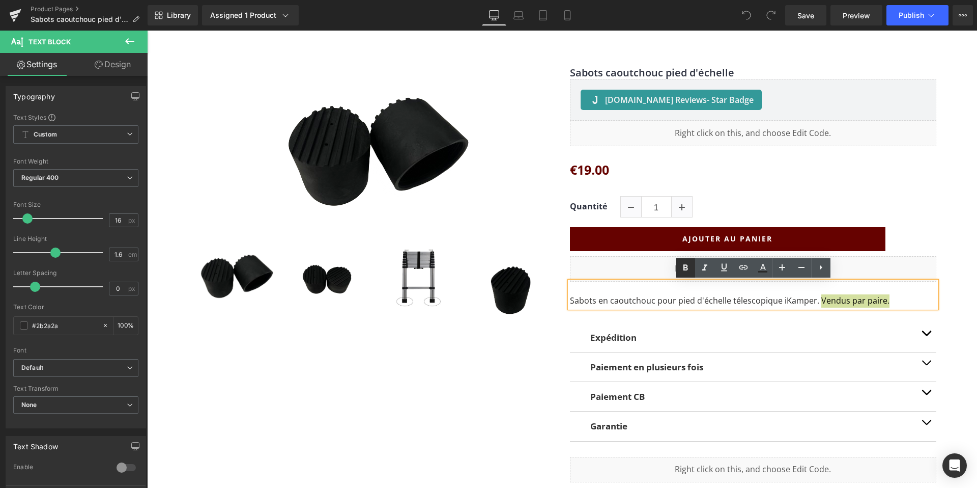
click at [686, 270] on icon at bounding box center [685, 268] width 12 height 12
click at [807, 16] on span "Save" at bounding box center [806, 15] width 17 height 11
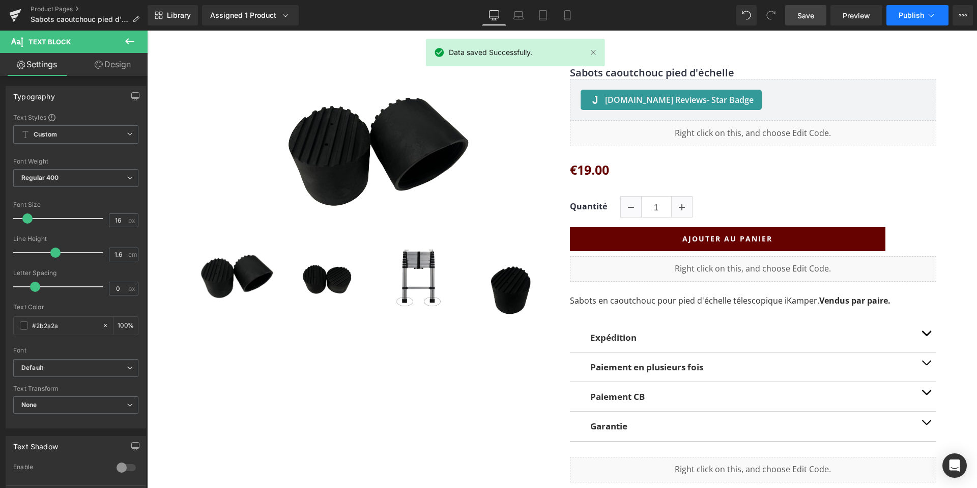
click at [932, 16] on icon at bounding box center [931, 15] width 10 height 10
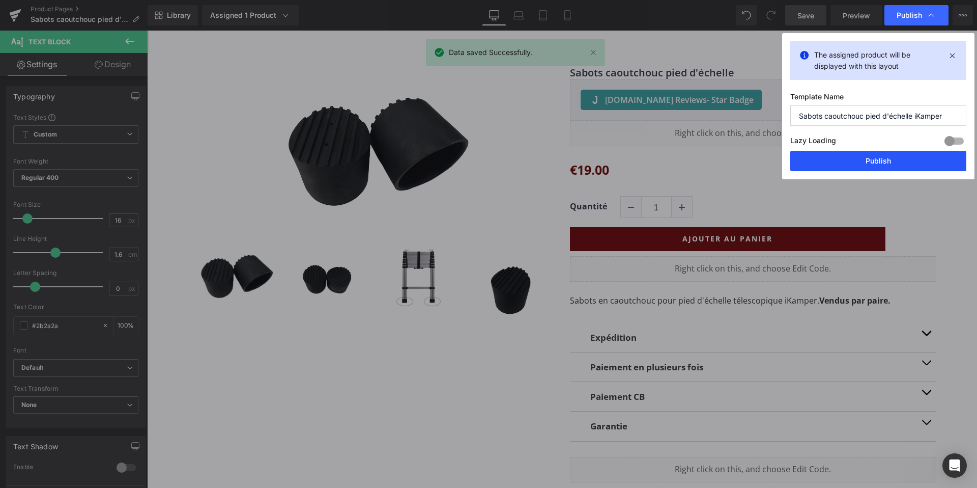
click at [878, 161] on button "Publish" at bounding box center [878, 161] width 176 height 20
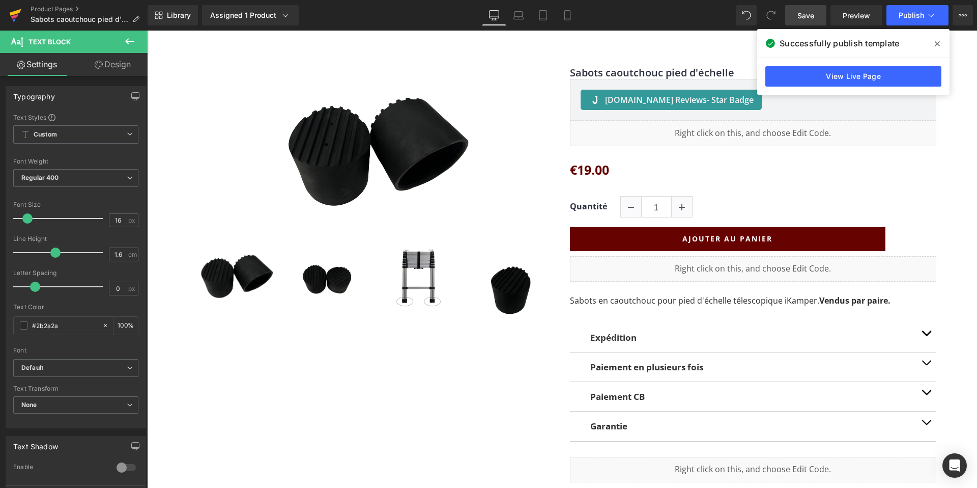
click at [8, 7] on link at bounding box center [15, 15] width 31 height 31
